Goal: Task Accomplishment & Management: Manage account settings

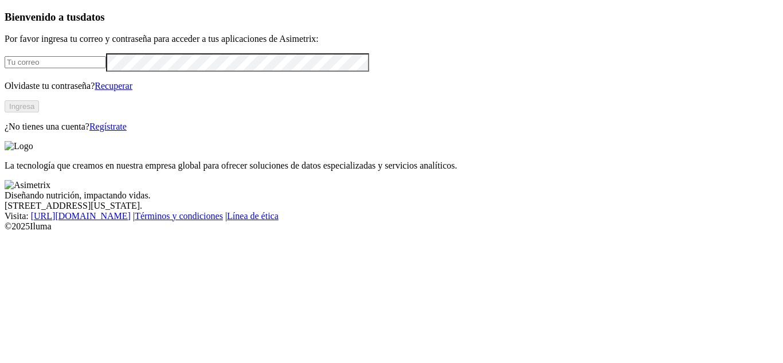
type input "[PERSON_NAME][EMAIL_ADDRESS][PERSON_NAME][DOMAIN_NAME]"
click at [39, 112] on button "Ingresa" at bounding box center [22, 106] width 34 height 12
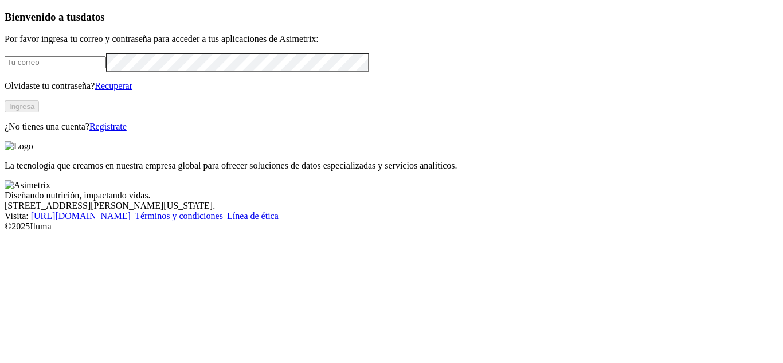
type input "[PERSON_NAME][EMAIL_ADDRESS][PERSON_NAME][DOMAIN_NAME]"
click at [195, 132] on div "Bienvenido a tus datos Por favor ingresa tu correo y contraseña para acceder a …" at bounding box center [392, 71] width 774 height 121
click at [127, 131] on link "Regístrate" at bounding box center [107, 127] width 37 height 10
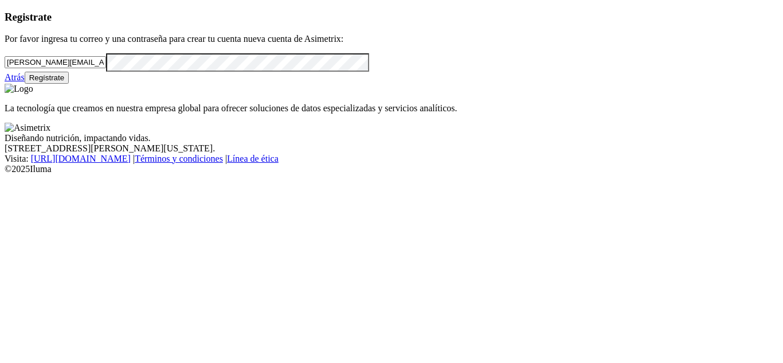
drag, startPoint x: 177, startPoint y: 89, endPoint x: 2, endPoint y: 88, distance: 175.4
click at [5, 84] on div "Registrate Por favor ingresa tu correo y una contraseña para crear tu cuenta nu…" at bounding box center [392, 47] width 774 height 73
paste input "fprada@ecuaquimica.com.ec"
drag, startPoint x: 67, startPoint y: 81, endPoint x: 119, endPoint y: 82, distance: 52.2
click at [106, 68] on input "fprada@ecuaquimica.com.ec" at bounding box center [55, 62] width 101 height 12
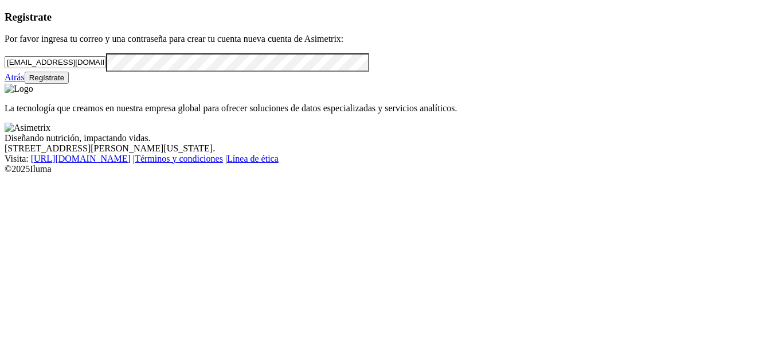
type input "fprada@ecuaquimica.com.ec"
click at [5, 84] on div "Registrate Por favor ingresa tu correo y una contraseña para crear tu cuenta nu…" at bounding box center [392, 47] width 774 height 73
click at [34, 84] on div "Registrate Por favor ingresa tu correo y una contraseña para crear tu cuenta nu…" at bounding box center [392, 47] width 774 height 73
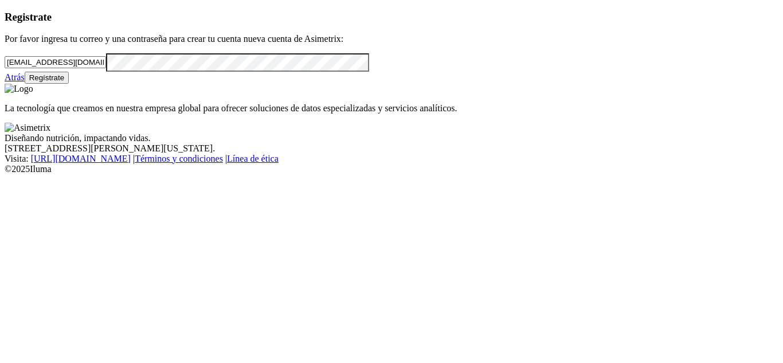
click at [69, 84] on button "Regístrate" at bounding box center [47, 78] width 45 height 12
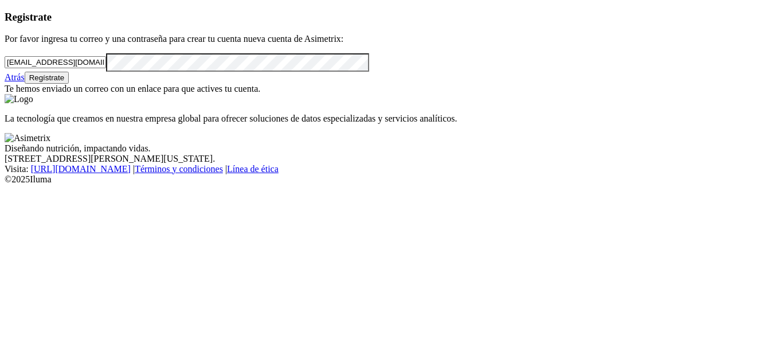
click at [25, 82] on link "Atrás" at bounding box center [15, 77] width 20 height 10
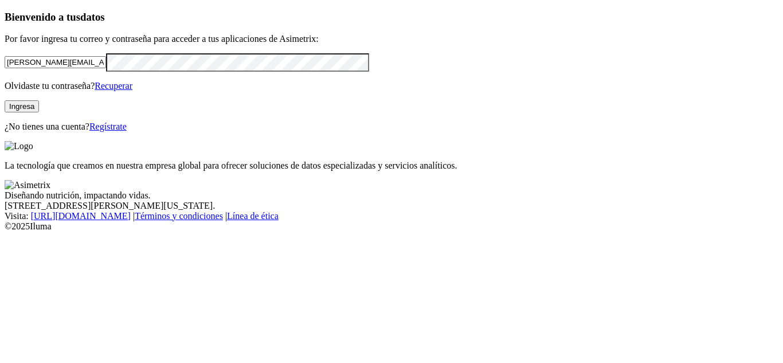
click at [106, 68] on input "[PERSON_NAME][EMAIL_ADDRESS][PERSON_NAME][DOMAIN_NAME]" at bounding box center [55, 62] width 101 height 12
click at [279, 91] on p "Olvidaste tu contraseña? Recuperar" at bounding box center [392, 86] width 774 height 10
click at [106, 68] on input "[PERSON_NAME][EMAIL_ADDRESS][PERSON_NAME][DOMAIN_NAME]" at bounding box center [55, 62] width 101 height 12
drag, startPoint x: 251, startPoint y: 78, endPoint x: 1, endPoint y: 47, distance: 251.9
click at [5, 47] on div "Bienvenido a tus datos Por favor ingresa tu correo y contraseña para acceder a …" at bounding box center [392, 71] width 774 height 121
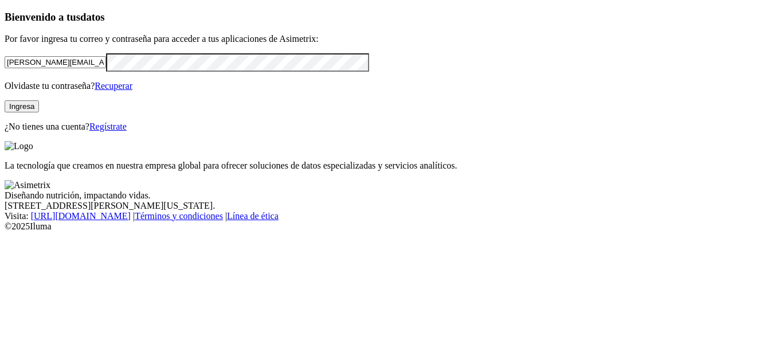
paste input "fprada@ecuaquimica.com.ec"
type input "fprada@ecuaquimica.com.ec"
click at [5, 103] on div "Bienvenido a tus datos Por favor ingresa tu correo y contraseña para acceder a …" at bounding box center [392, 71] width 774 height 121
click at [39, 112] on button "Ingresa" at bounding box center [22, 106] width 34 height 12
